Goal: Information Seeking & Learning: Learn about a topic

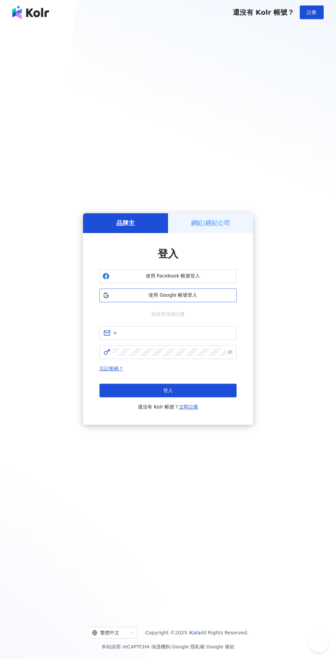
click at [216, 299] on span "使用 Google 帳號登入" at bounding box center [172, 295] width 121 height 7
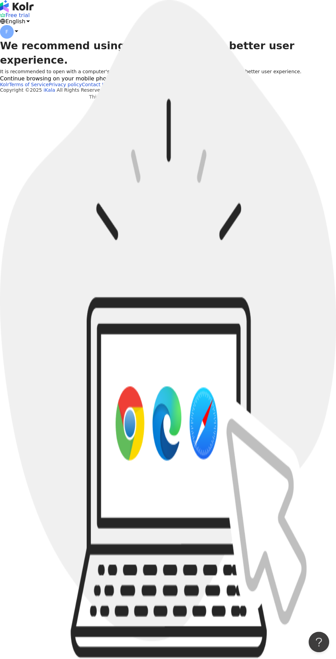
click at [303, 82] on div "Continue browsing on your mobile phone." at bounding box center [168, 79] width 336 height 6
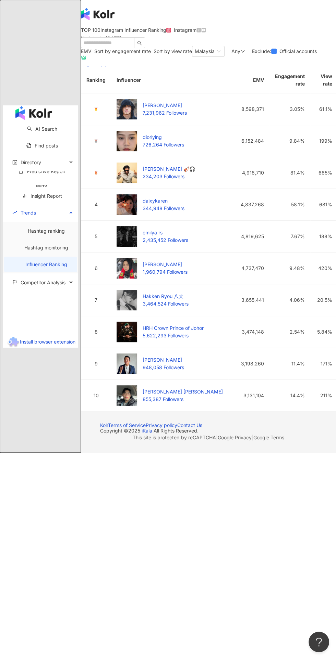
click at [177, 91] on div "EMV Sort by engagement rate Sort by view rate [GEOGRAPHIC_DATA] Any Exclude : O…" at bounding box center [223, 229] width 284 height 366
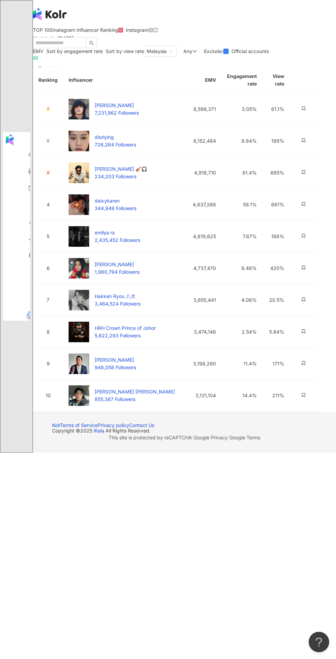
click at [183, 54] on div "Any" at bounding box center [190, 51] width 14 height 5
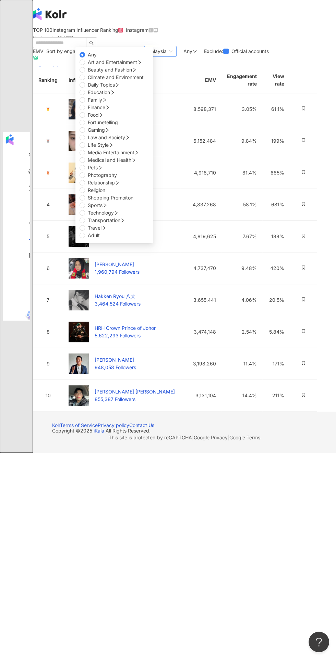
click at [147, 56] on span "Malaysia" at bounding box center [160, 51] width 27 height 10
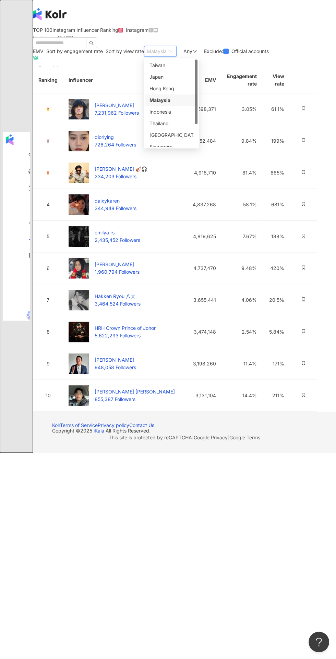
click at [149, 127] on div "Thailand" at bounding box center [171, 124] width 44 height 8
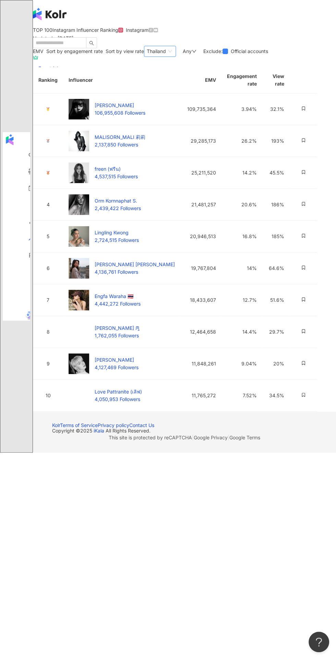
scroll to position [7, 0]
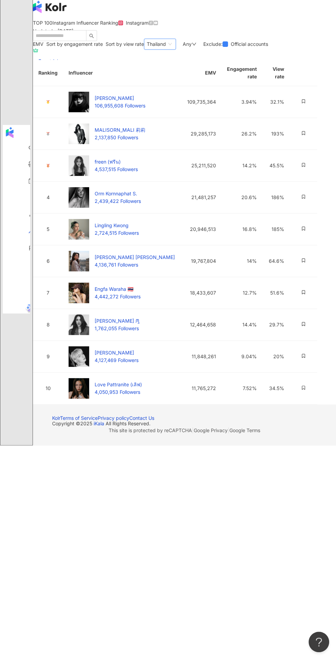
click at [182, 47] on div "Any" at bounding box center [189, 43] width 14 height 5
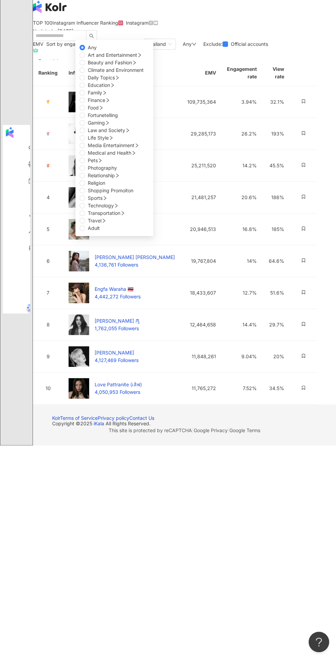
scroll to position [3, 0]
click at [132, 65] on span "Beauty and Fashion" at bounding box center [110, 63] width 44 height 6
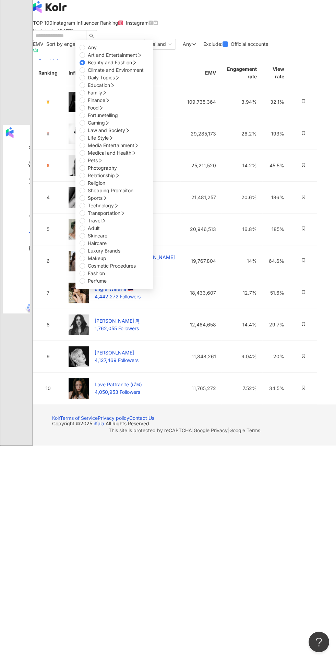
click at [272, 50] on div "EMV Sort by engagement rate Sort by view rate [GEOGRAPHIC_DATA] id th vn [GEOGR…" at bounding box center [175, 44] width 284 height 11
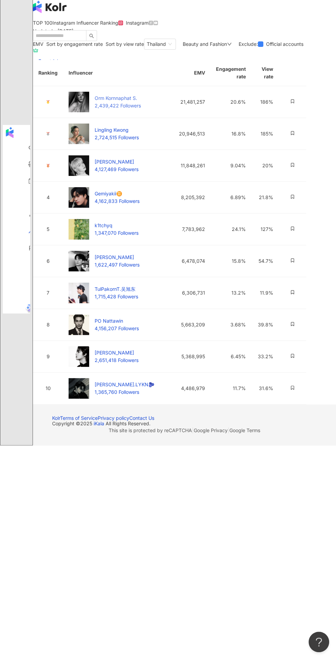
click at [137, 109] on span "2,439,422 Followers" at bounding box center [117, 106] width 46 height 6
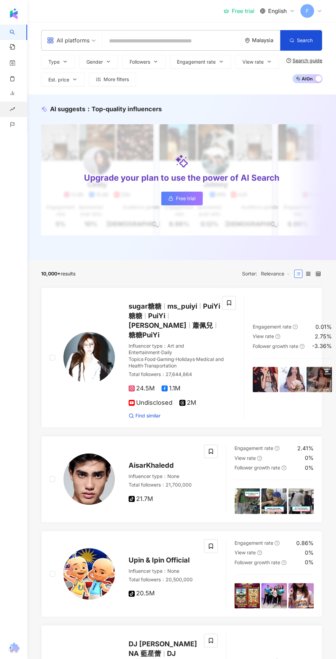
click at [25, 109] on span "Trends" at bounding box center [25, 109] width 15 height 15
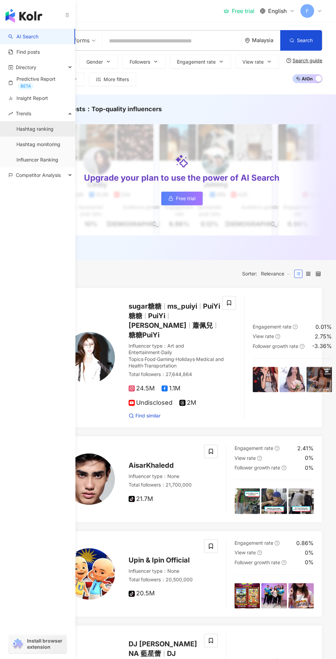
click at [53, 132] on link "Hashtag ranking" at bounding box center [34, 129] width 37 height 7
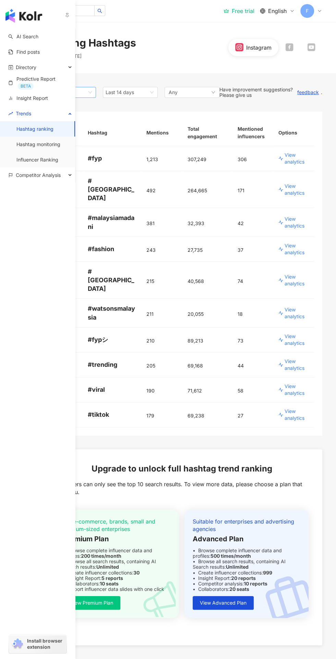
click at [93, 92] on div "Malaysia" at bounding box center [68, 92] width 55 height 11
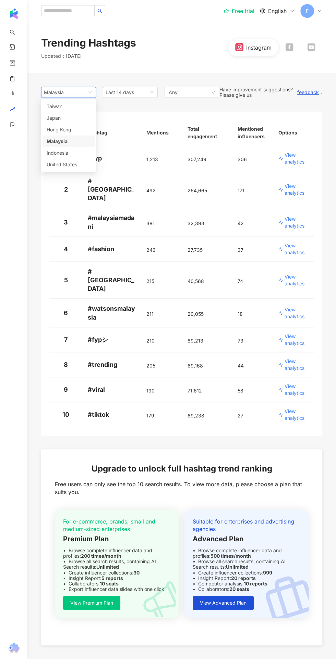
scroll to position [1, 0]
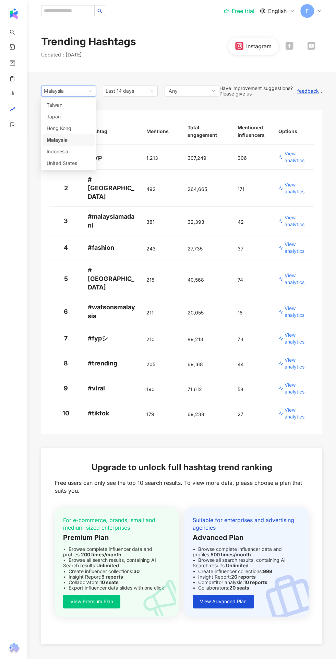
click at [158, 60] on div "Trending Hashtags Updated ： 10/10/25 Instagram" at bounding box center [181, 46] width 308 height 51
click at [25, 87] on span "Insight Report" at bounding box center [26, 93] width 16 height 15
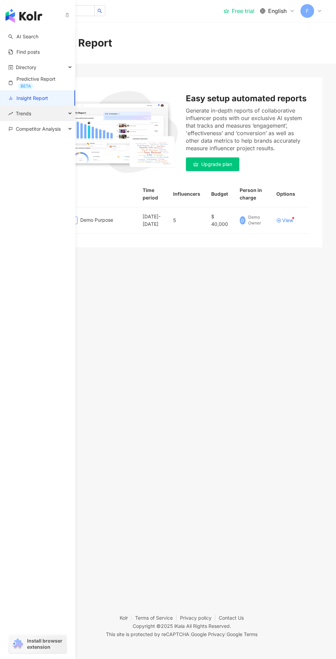
click at [62, 116] on div "Trends" at bounding box center [37, 113] width 75 height 15
click at [60, 148] on link "Hashtag monitoring" at bounding box center [38, 144] width 44 height 7
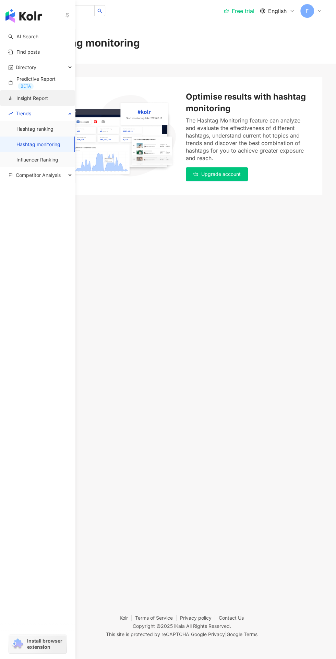
click at [48, 101] on link "Insight Report" at bounding box center [28, 98] width 40 height 7
